Goal: Transaction & Acquisition: Purchase product/service

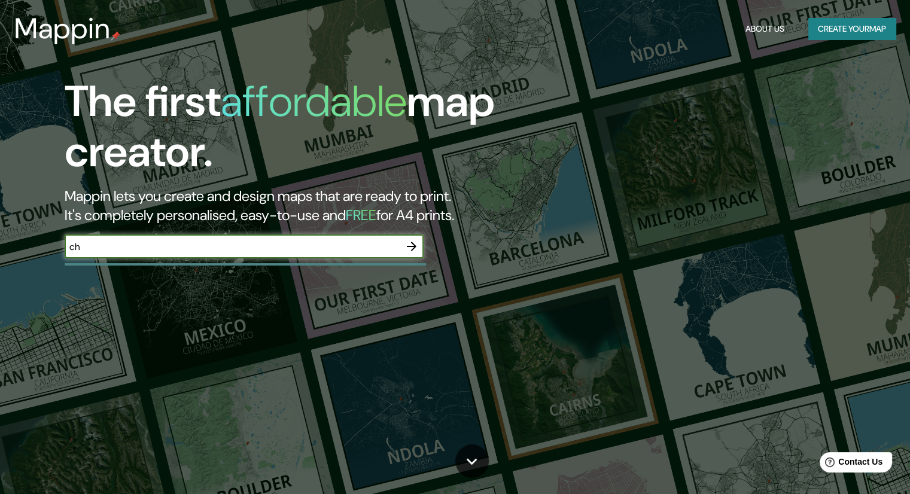
type input "c"
type input "universidad laboral cheste"
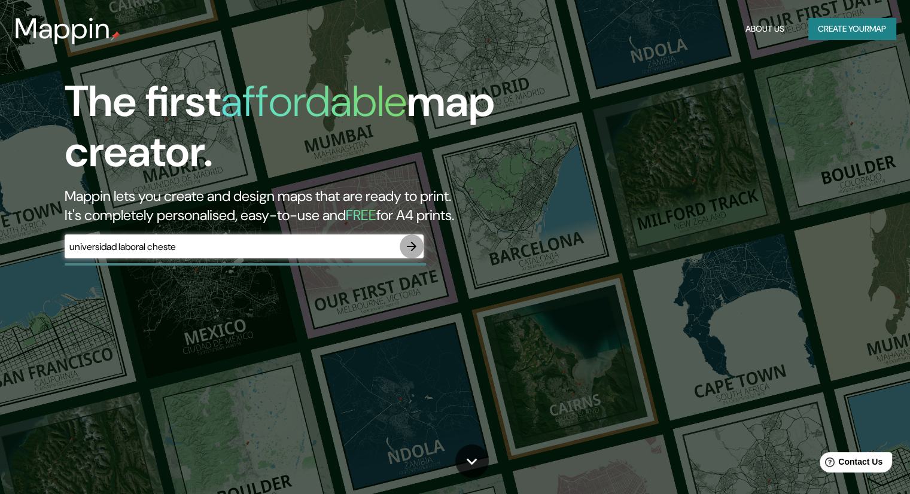
click at [414, 244] on icon "button" at bounding box center [412, 247] width 10 height 10
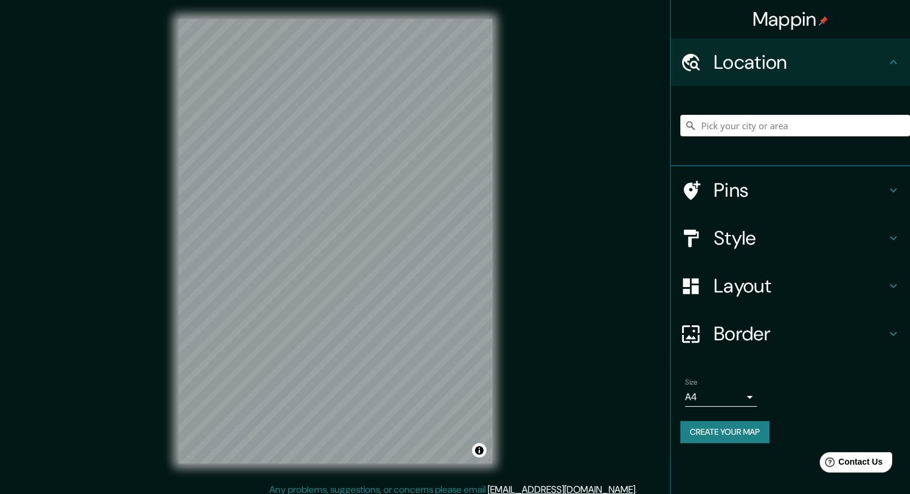
click at [893, 239] on icon at bounding box center [893, 238] width 7 height 4
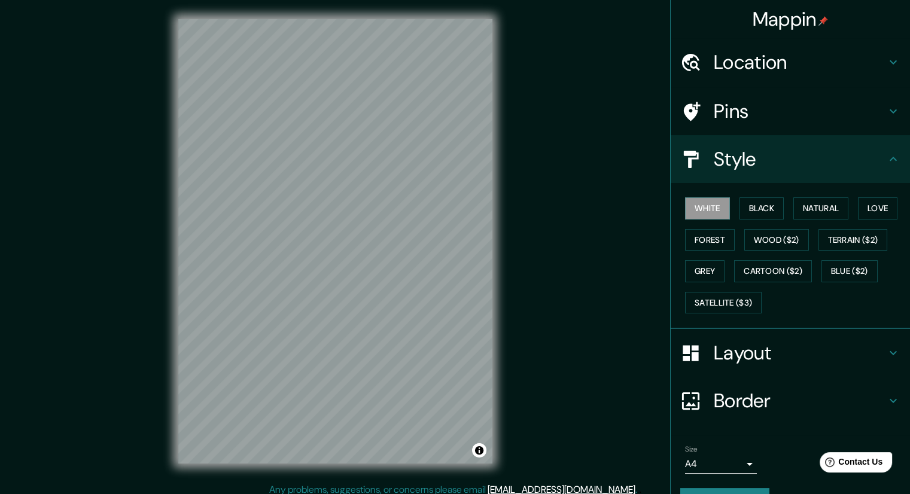
click at [886, 108] on icon at bounding box center [893, 111] width 14 height 14
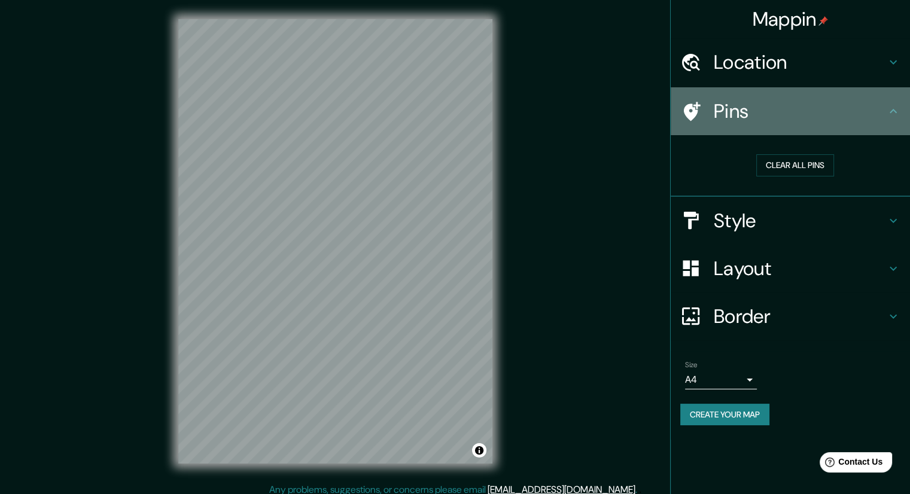
click at [821, 113] on h4 "Pins" at bounding box center [800, 111] width 172 height 24
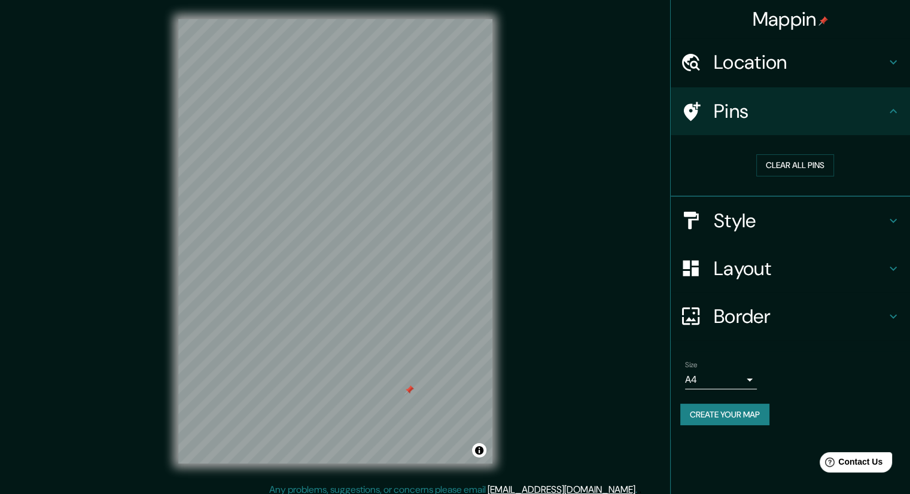
click at [791, 226] on h4 "Style" at bounding box center [800, 221] width 172 height 24
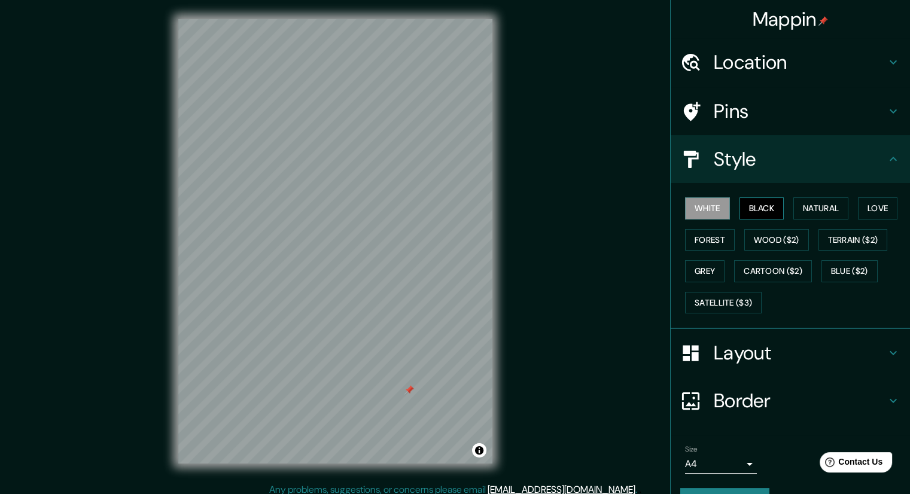
click at [773, 215] on button "Black" at bounding box center [762, 208] width 45 height 22
click at [812, 211] on button "Natural" at bounding box center [821, 208] width 55 height 22
click at [761, 202] on button "Black" at bounding box center [762, 208] width 45 height 22
click at [705, 238] on button "Forest" at bounding box center [710, 240] width 50 height 22
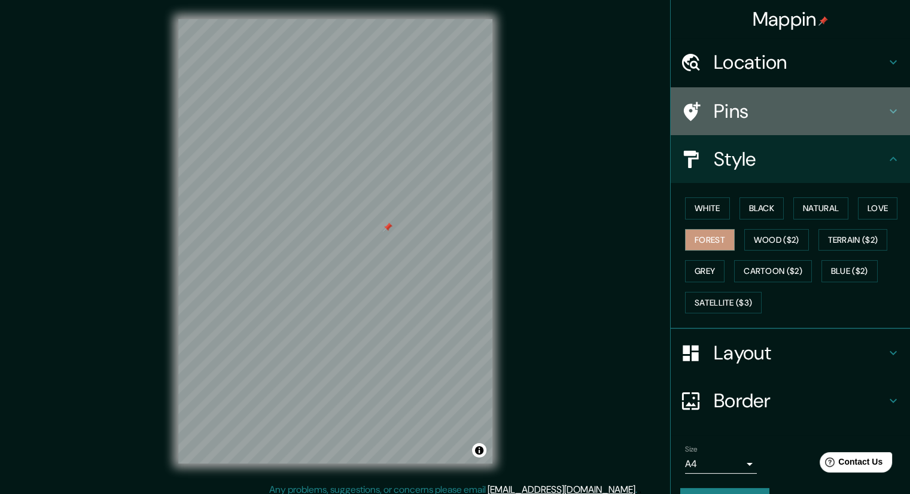
click at [756, 116] on h4 "Pins" at bounding box center [800, 111] width 172 height 24
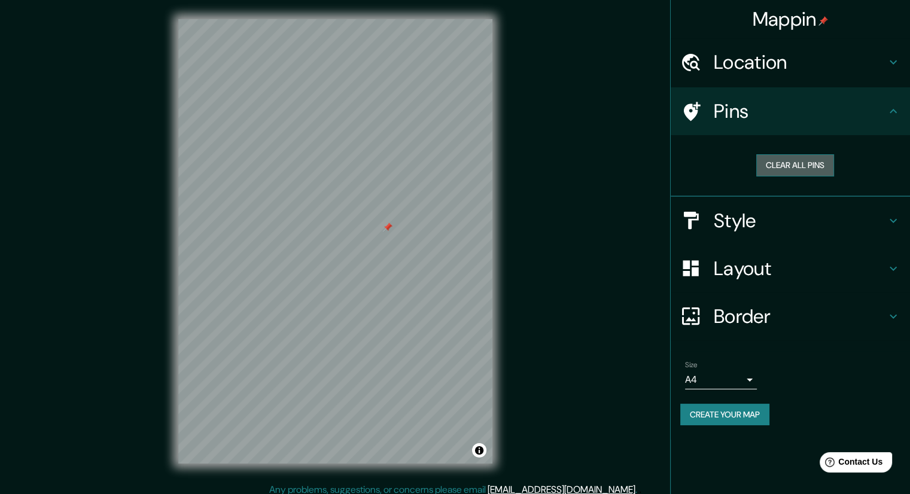
click at [772, 159] on button "Clear all pins" at bounding box center [795, 165] width 78 height 22
click at [808, 276] on h4 "Layout" at bounding box center [800, 269] width 172 height 24
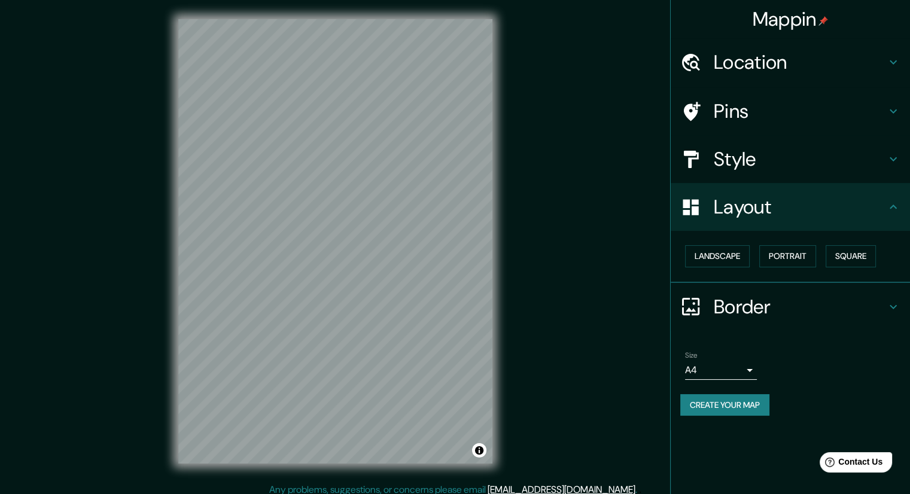
click at [746, 362] on body "Mappin Location Pins Style Layout Landscape Portrait Square Border Choose a bor…" at bounding box center [455, 247] width 910 height 494
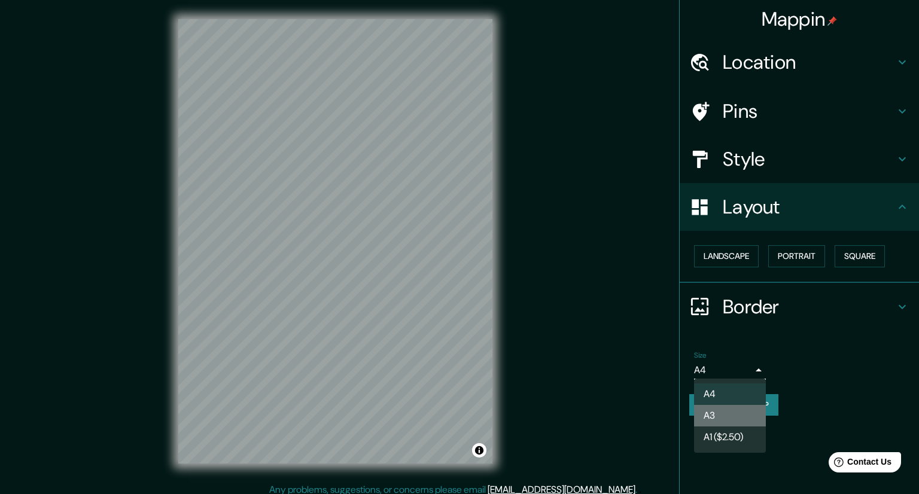
click at [737, 414] on li "A3" at bounding box center [730, 416] width 72 height 22
type input "a4"
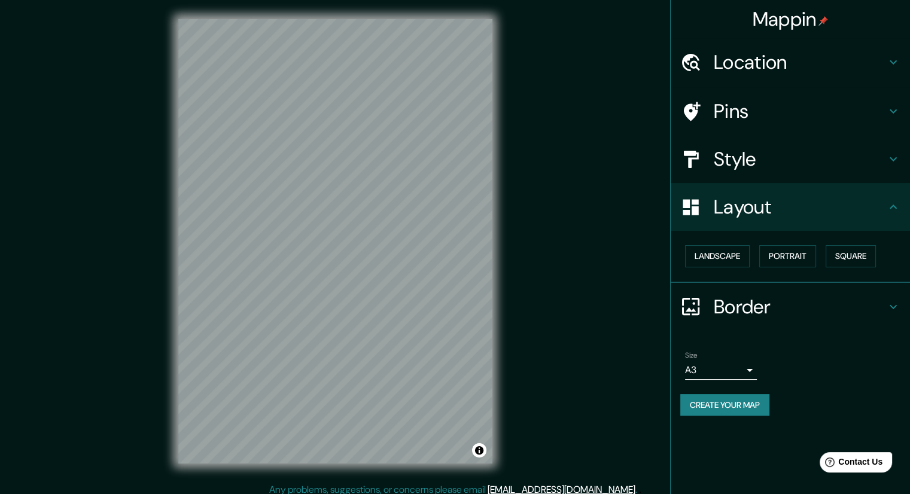
click at [840, 156] on h4 "Style" at bounding box center [800, 159] width 172 height 24
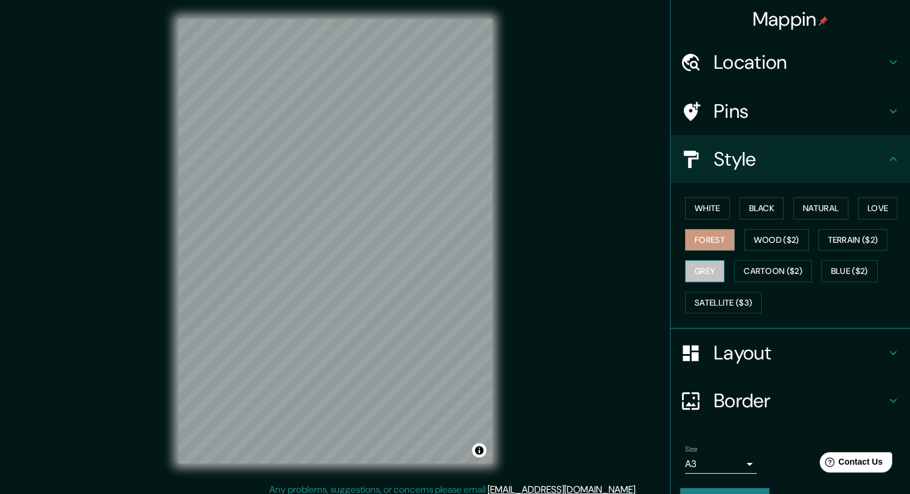
click at [694, 269] on button "Grey" at bounding box center [704, 271] width 39 height 22
click at [812, 210] on button "Natural" at bounding box center [821, 208] width 55 height 22
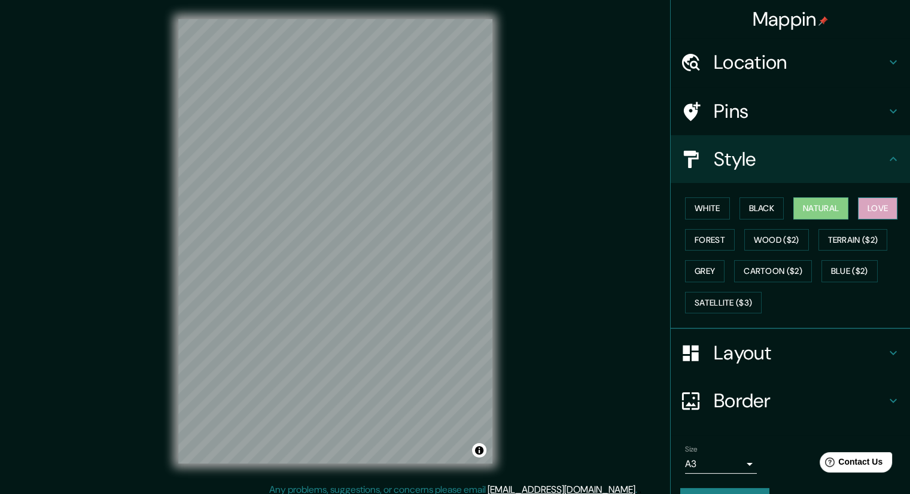
click at [860, 209] on button "Love" at bounding box center [877, 208] width 39 height 22
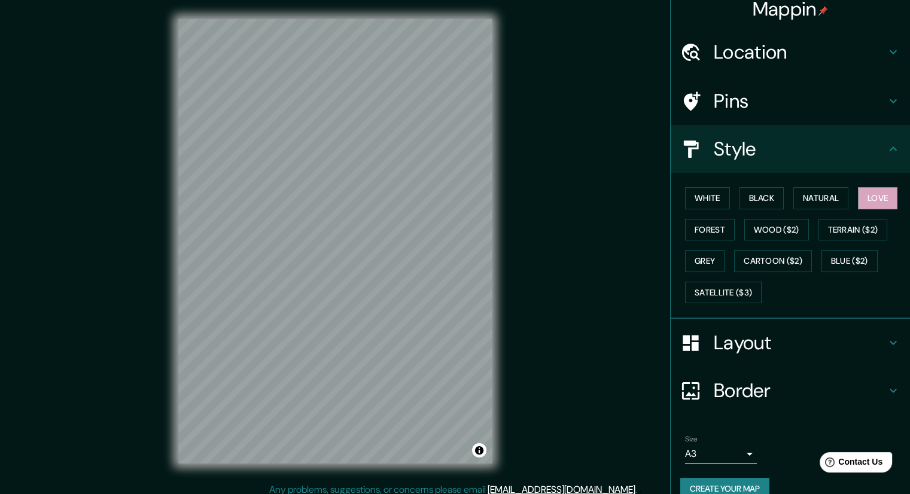
scroll to position [29, 0]
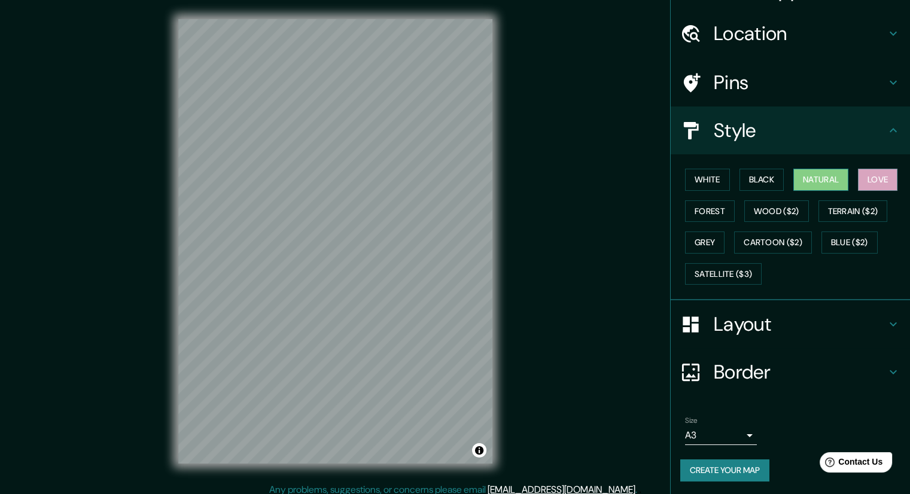
click at [828, 185] on button "Natural" at bounding box center [821, 180] width 55 height 22
click at [701, 175] on button "White" at bounding box center [707, 180] width 45 height 22
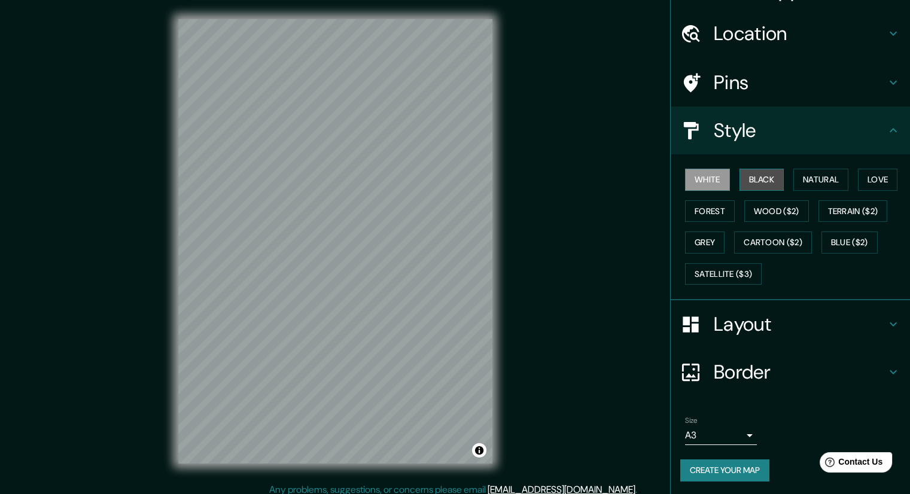
click at [749, 175] on button "Black" at bounding box center [762, 180] width 45 height 22
click at [750, 178] on button "Black" at bounding box center [762, 180] width 45 height 22
click at [716, 175] on button "White" at bounding box center [707, 180] width 45 height 22
click at [786, 233] on button "Cartoon ($2)" at bounding box center [773, 243] width 78 height 22
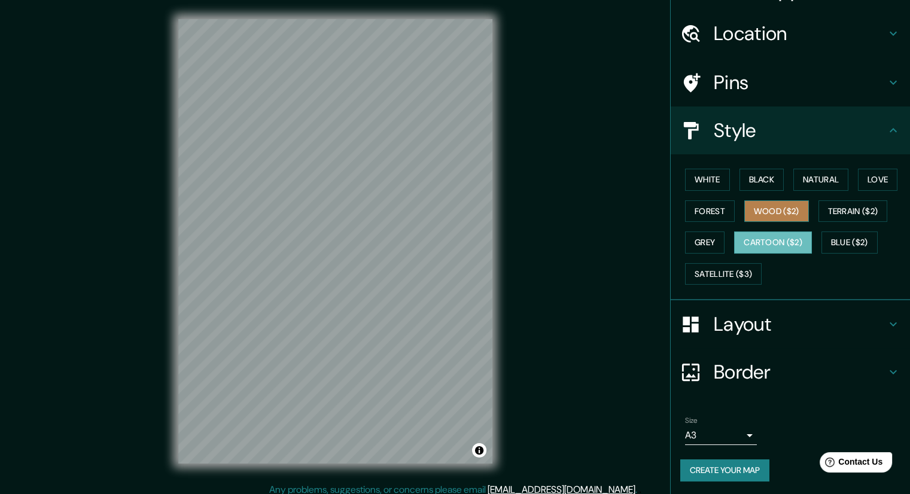
click at [762, 213] on button "Wood ($2)" at bounding box center [777, 211] width 65 height 22
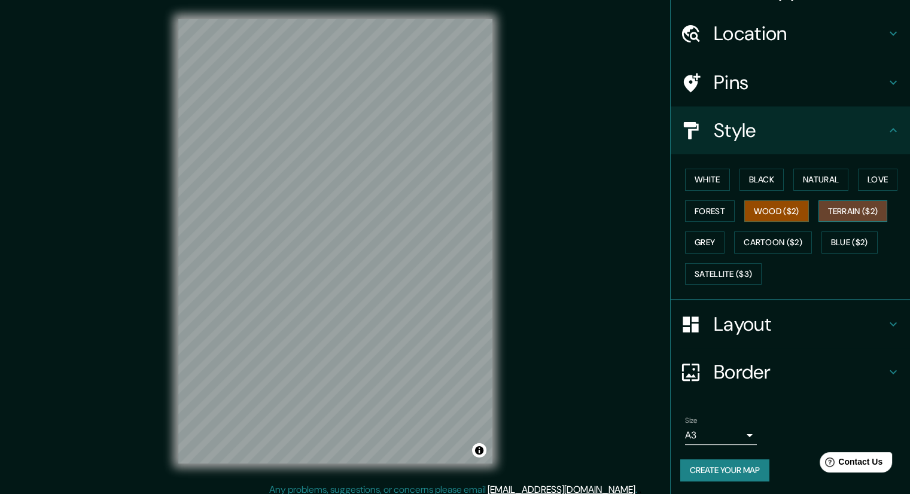
click at [876, 212] on button "Terrain ($2)" at bounding box center [853, 211] width 69 height 22
drag, startPoint x: 826, startPoint y: 171, endPoint x: 819, endPoint y: 173, distance: 7.0
click at [824, 171] on button "Natural" at bounding box center [821, 180] width 55 height 22
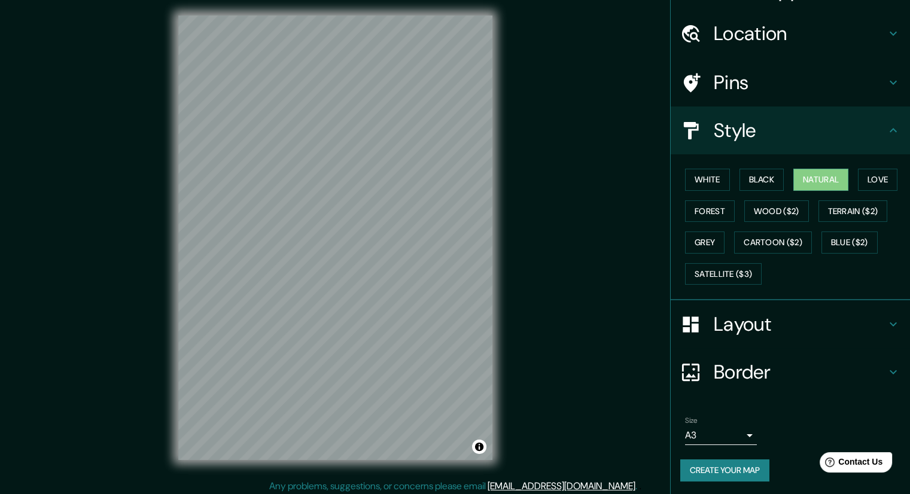
scroll to position [8, 0]
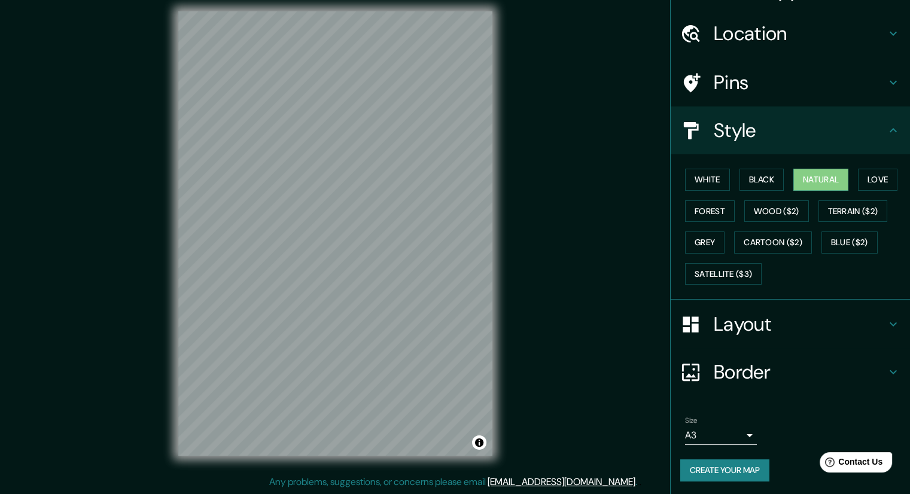
click at [733, 466] on button "Create your map" at bounding box center [724, 471] width 89 height 22
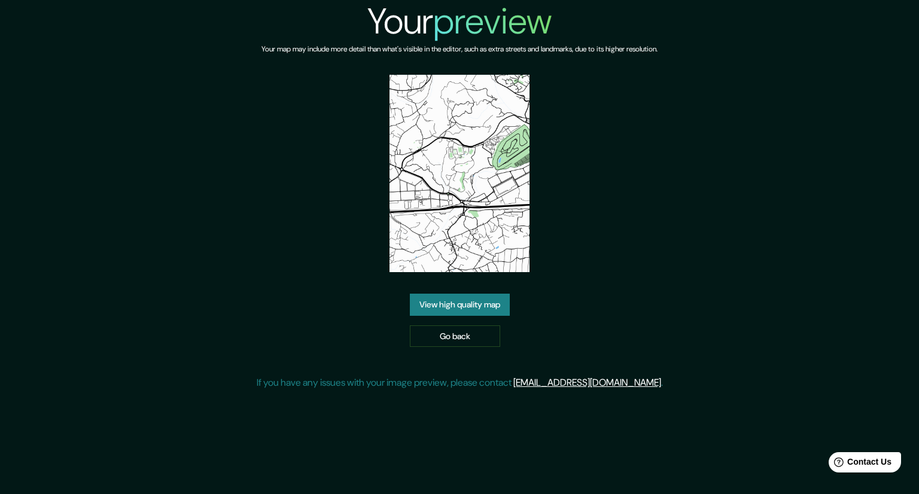
click at [427, 302] on link "View high quality map" at bounding box center [460, 305] width 100 height 22
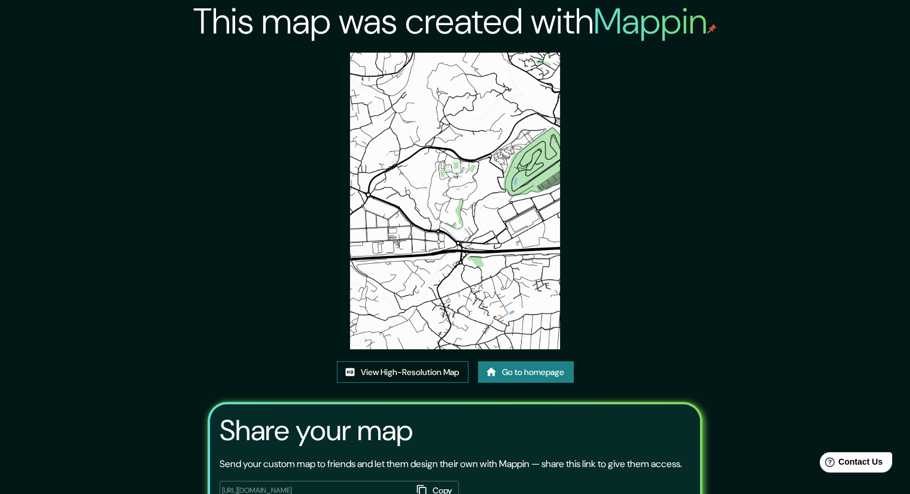
click at [384, 372] on link "View High-Resolution Map" at bounding box center [403, 372] width 132 height 22
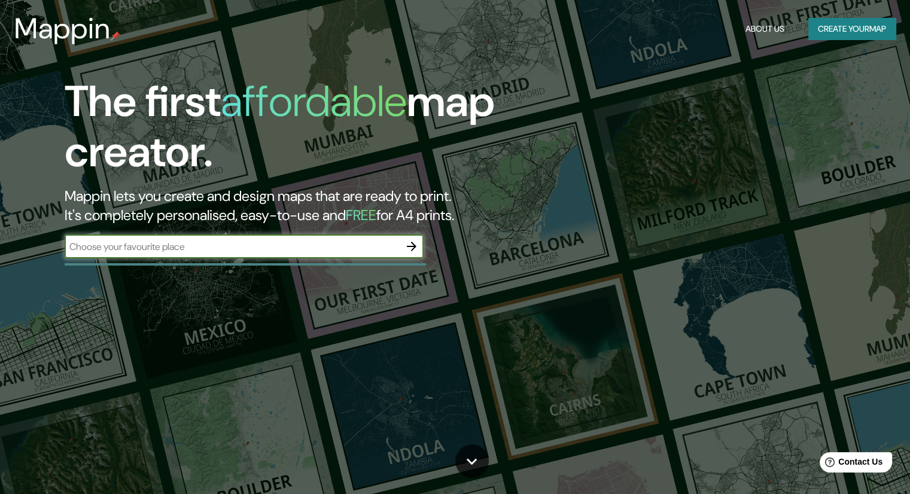
click at [280, 250] on input "text" at bounding box center [232, 247] width 335 height 14
type input "valencia"
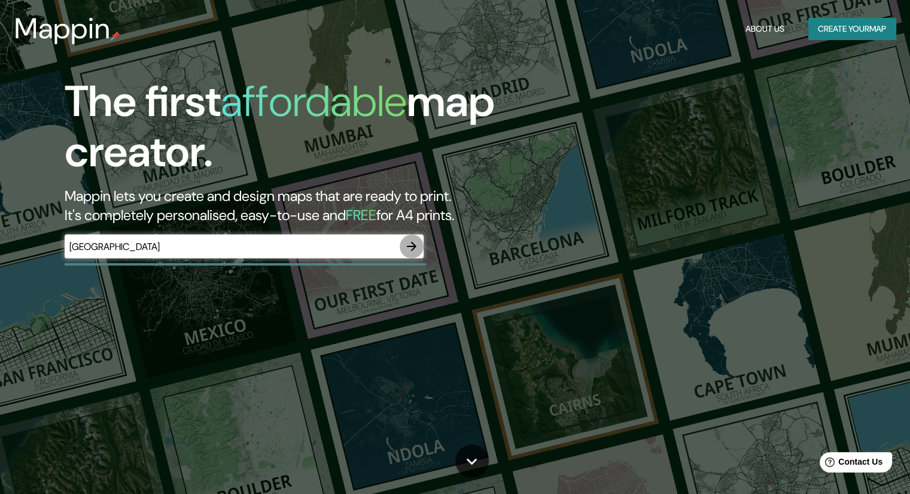
click at [408, 250] on icon "button" at bounding box center [412, 246] width 14 height 14
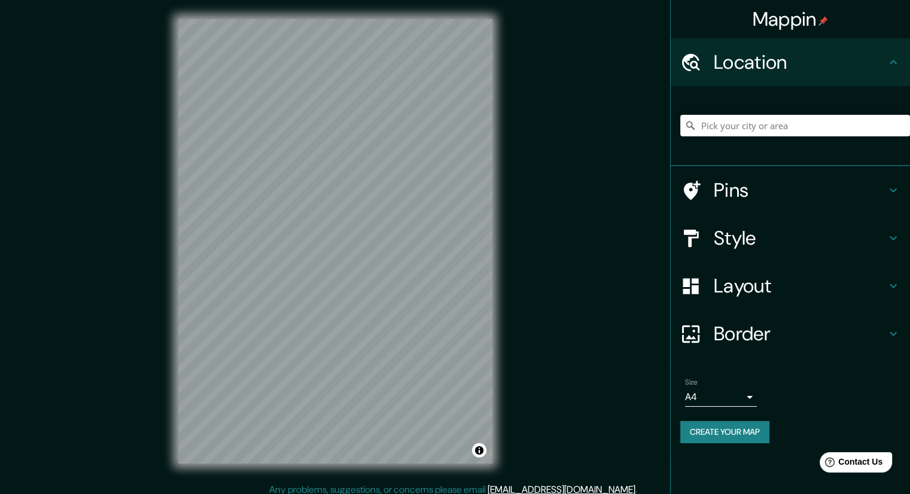
click at [818, 254] on div "Style" at bounding box center [790, 238] width 239 height 48
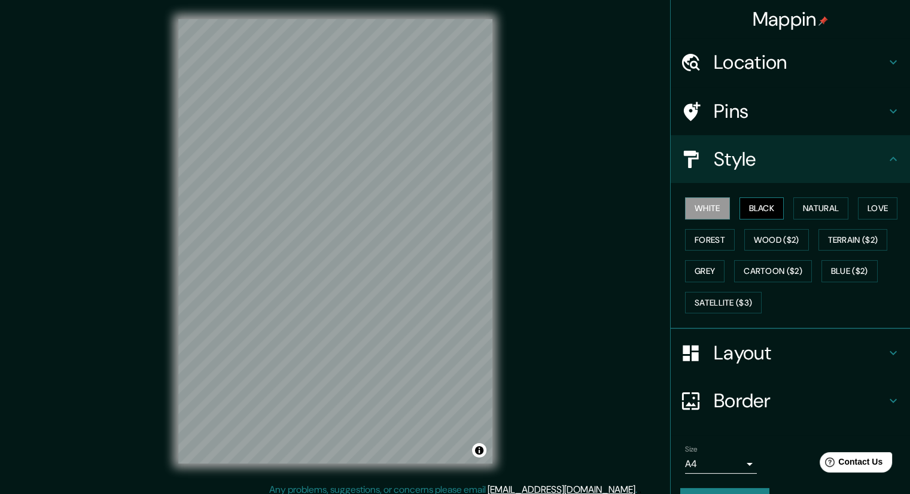
click at [762, 215] on button "Black" at bounding box center [762, 208] width 45 height 22
click at [840, 204] on button "Natural" at bounding box center [821, 208] width 55 height 22
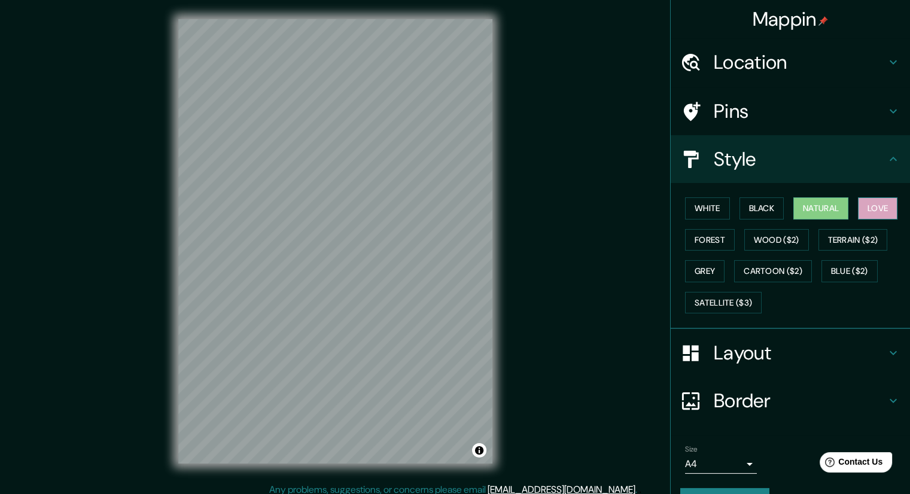
click at [862, 211] on button "Love" at bounding box center [877, 208] width 39 height 22
click at [711, 242] on button "Forest" at bounding box center [710, 240] width 50 height 22
click at [804, 199] on button "Natural" at bounding box center [821, 208] width 55 height 22
click at [704, 214] on button "White" at bounding box center [707, 208] width 45 height 22
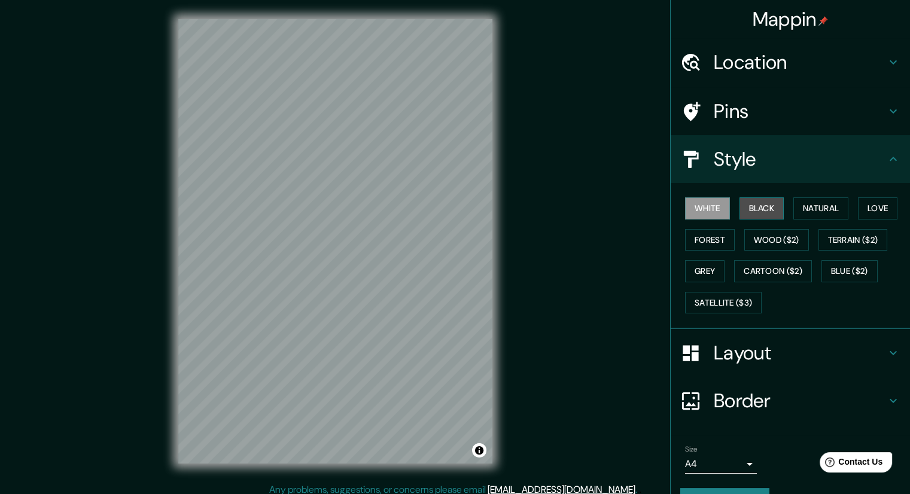
click at [742, 202] on button "Black" at bounding box center [762, 208] width 45 height 22
click at [814, 205] on button "Natural" at bounding box center [821, 208] width 55 height 22
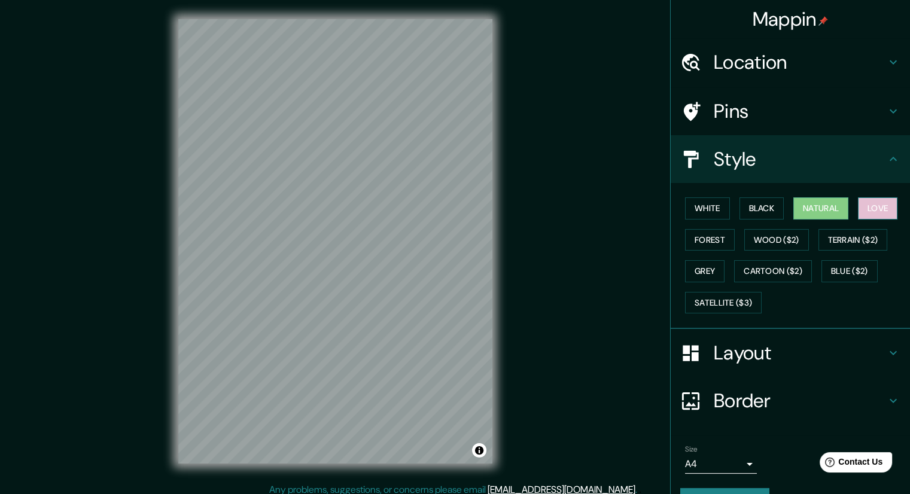
click at [868, 203] on button "Love" at bounding box center [877, 208] width 39 height 22
click at [713, 244] on button "Forest" at bounding box center [710, 240] width 50 height 22
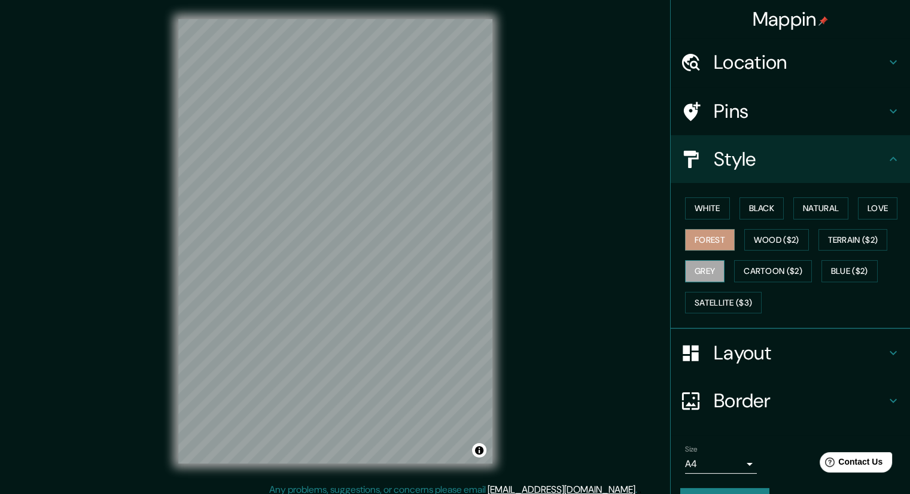
click at [706, 273] on button "Grey" at bounding box center [704, 271] width 39 height 22
click at [826, 209] on button "Natural" at bounding box center [821, 208] width 55 height 22
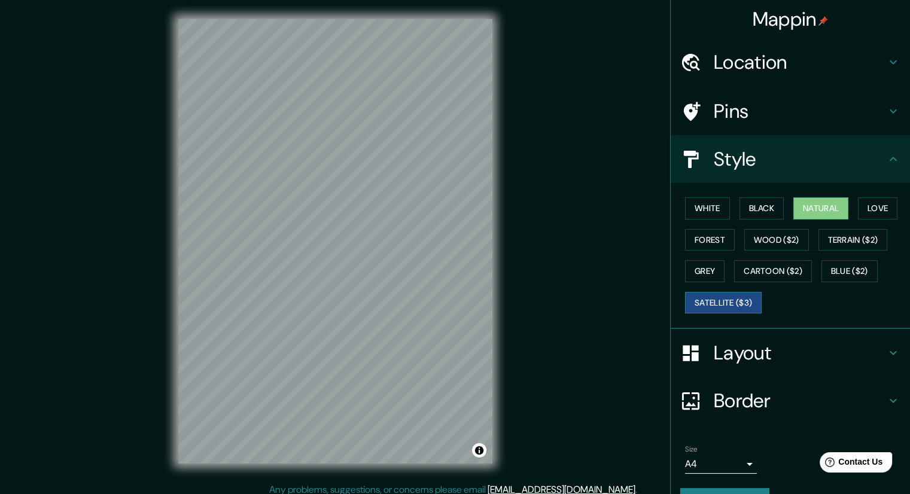
click at [716, 290] on div "White Black Natural Love Forest Wood ($2) Terrain ($2) Grey Cartoon ($2) Blue (…" at bounding box center [795, 256] width 230 height 126
click at [717, 296] on button "Satellite ($3)" at bounding box center [723, 303] width 77 height 22
click at [806, 197] on button "Natural" at bounding box center [821, 208] width 55 height 22
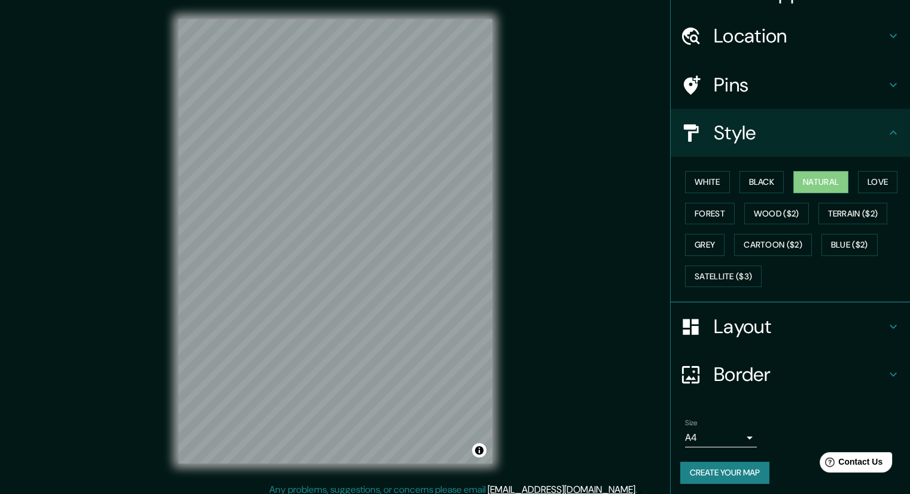
scroll to position [29, 0]
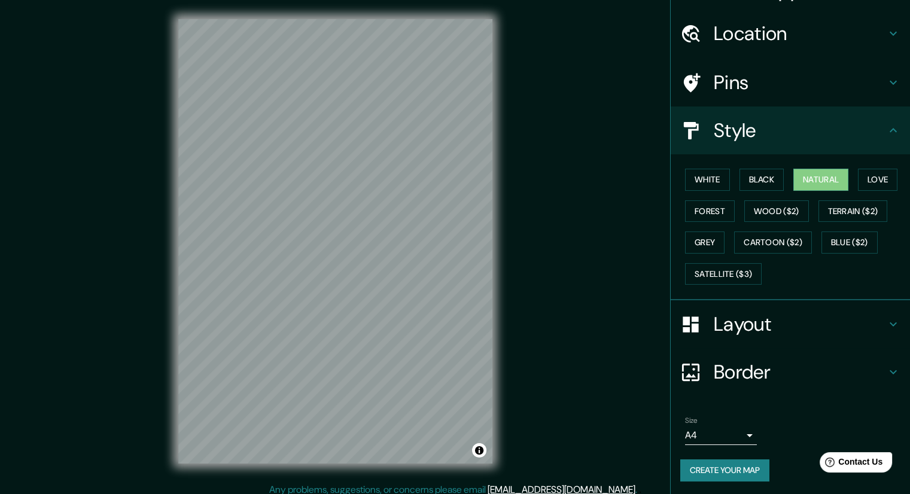
click at [742, 467] on button "Create your map" at bounding box center [724, 471] width 89 height 22
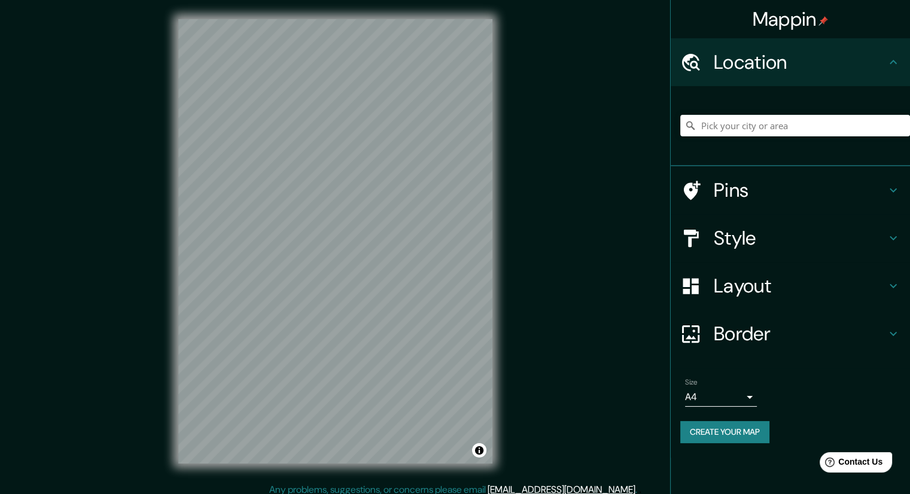
click at [740, 395] on body "Mappin Location Pins Style Layout Border Choose a border. Hint : you can make l…" at bounding box center [455, 247] width 910 height 494
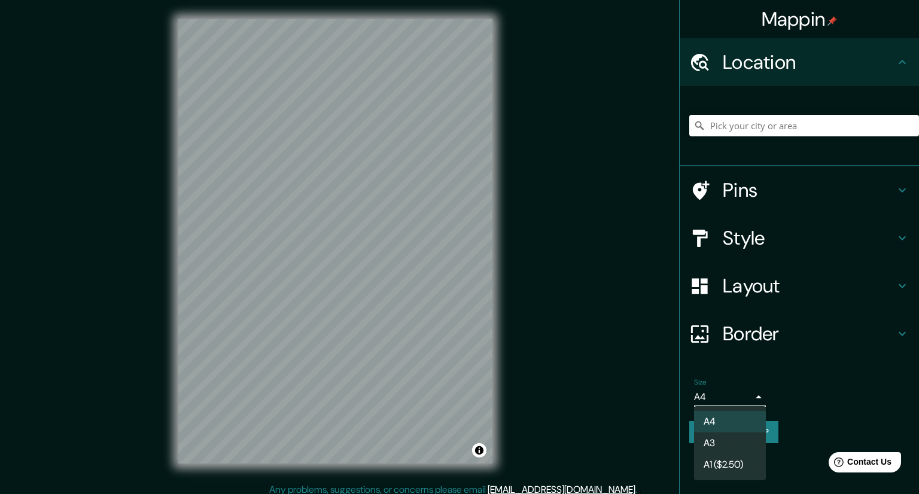
click at [731, 443] on li "A3" at bounding box center [730, 444] width 72 height 22
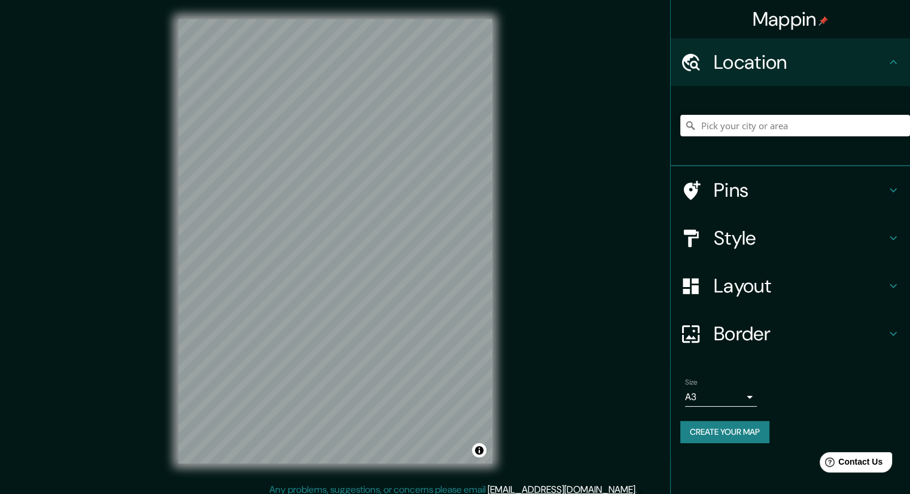
click at [782, 247] on h4 "Style" at bounding box center [800, 238] width 172 height 24
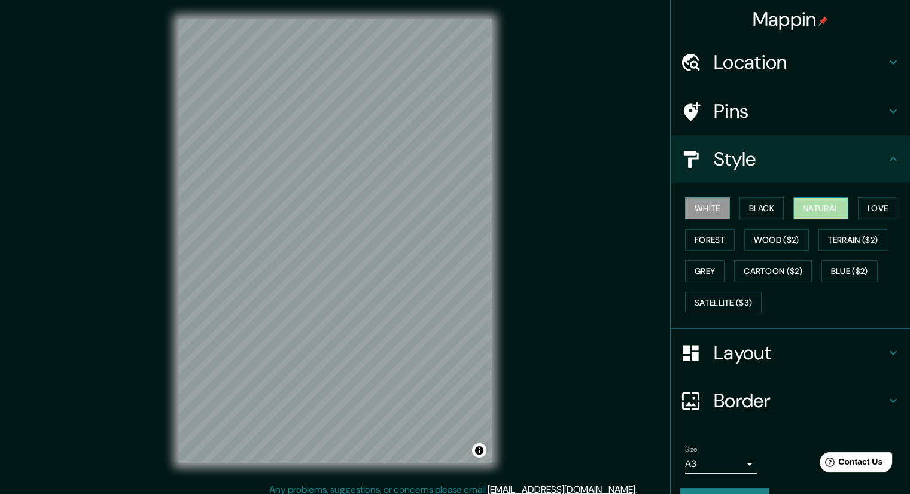
click at [810, 205] on button "Natural" at bounding box center [821, 208] width 55 height 22
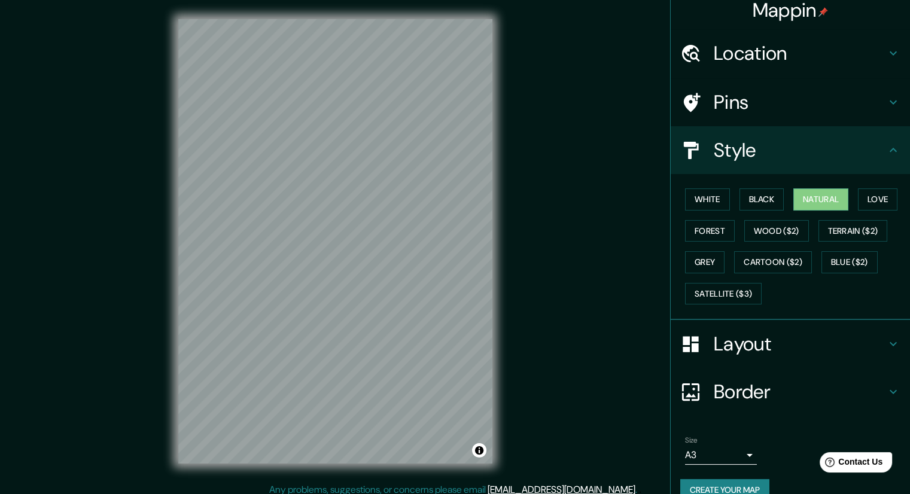
scroll to position [29, 0]
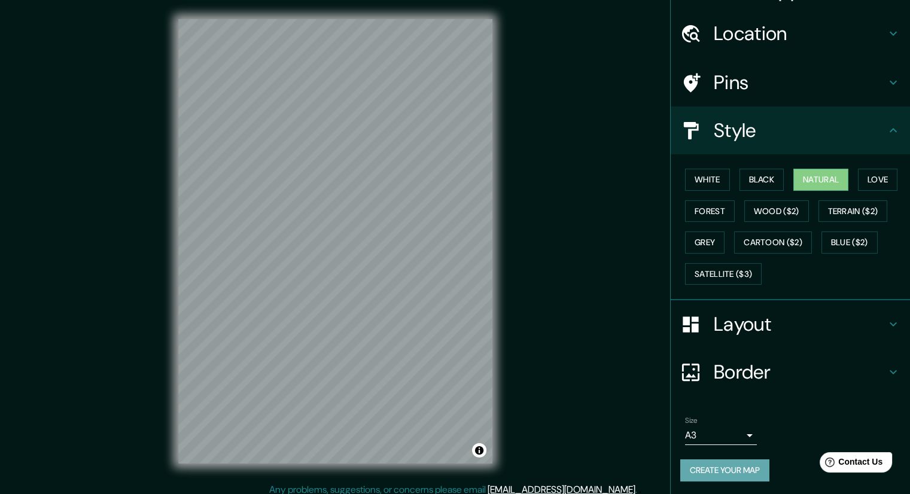
click at [728, 467] on button "Create your map" at bounding box center [724, 471] width 89 height 22
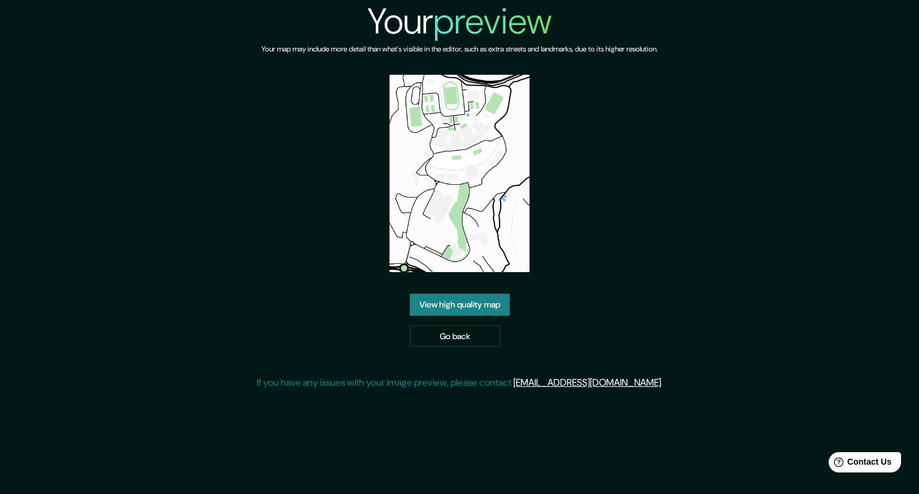
click at [474, 312] on link "View high quality map" at bounding box center [460, 305] width 100 height 22
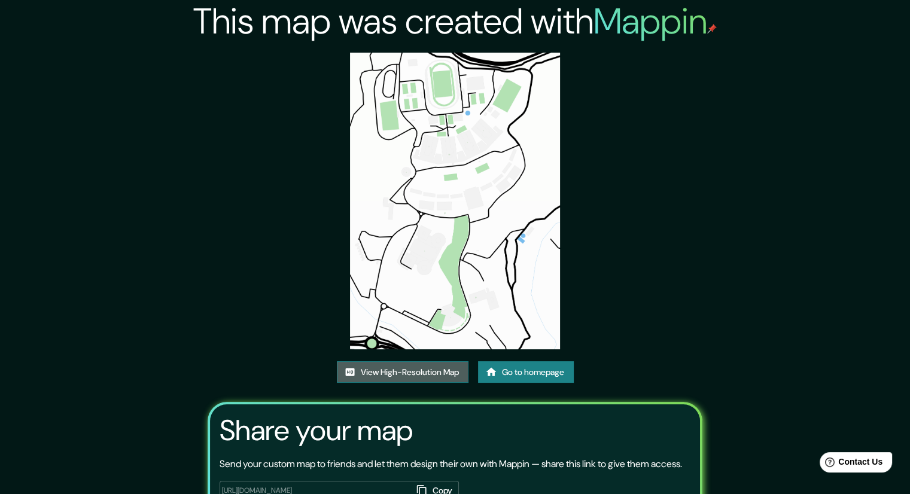
click at [448, 367] on link "View High-Resolution Map" at bounding box center [403, 372] width 132 height 22
